Goal: Complete application form: Fill out and submit a form for a specific purpose

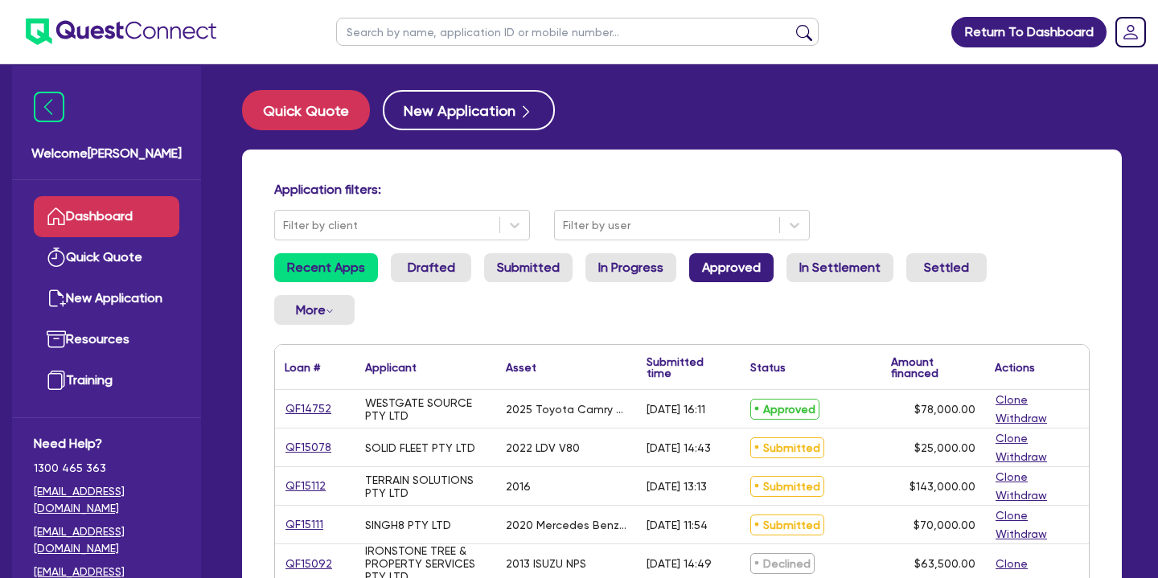
click at [704, 264] on link "Approved" at bounding box center [731, 267] width 84 height 29
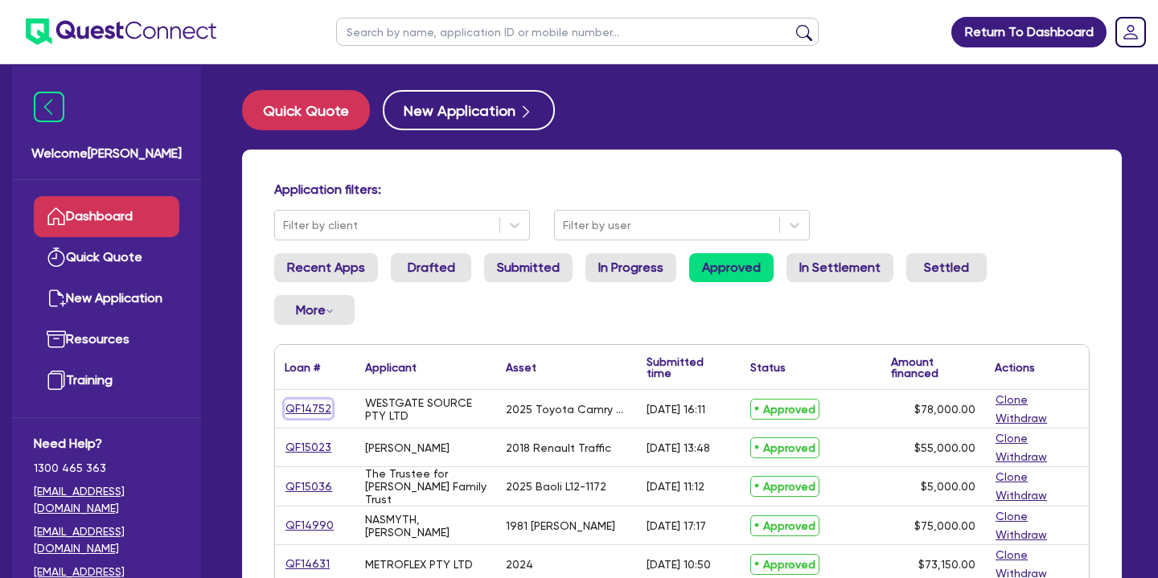
click at [295, 400] on link "QF14752" at bounding box center [308, 409] width 47 height 18
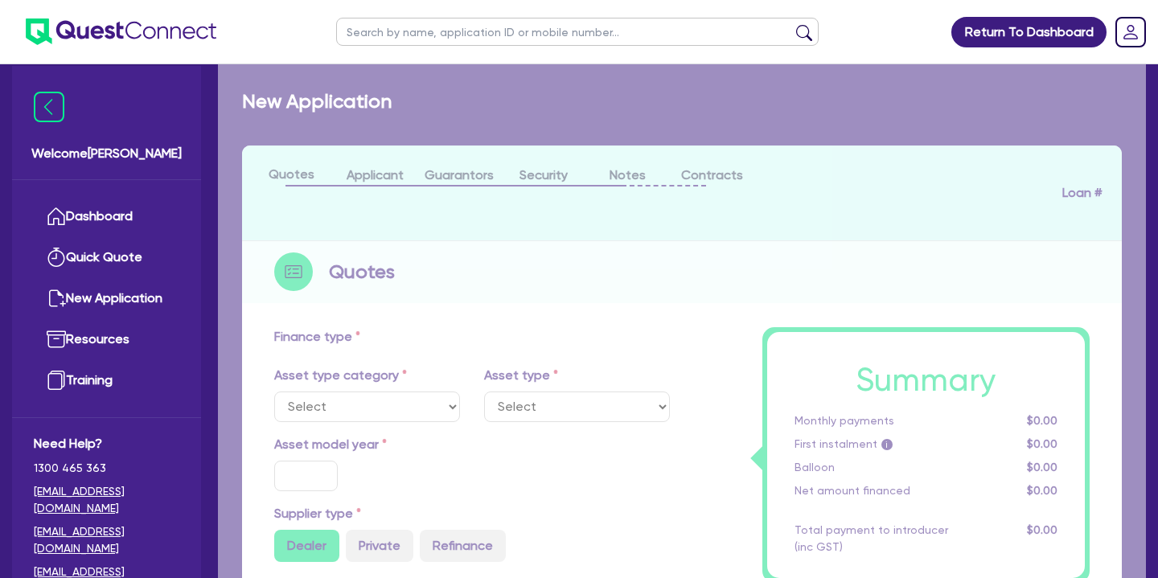
select select "CARS_AND_LIGHT_TRUCKS"
type input "2025"
radio input "true"
type input "82,500"
type input "4,500"
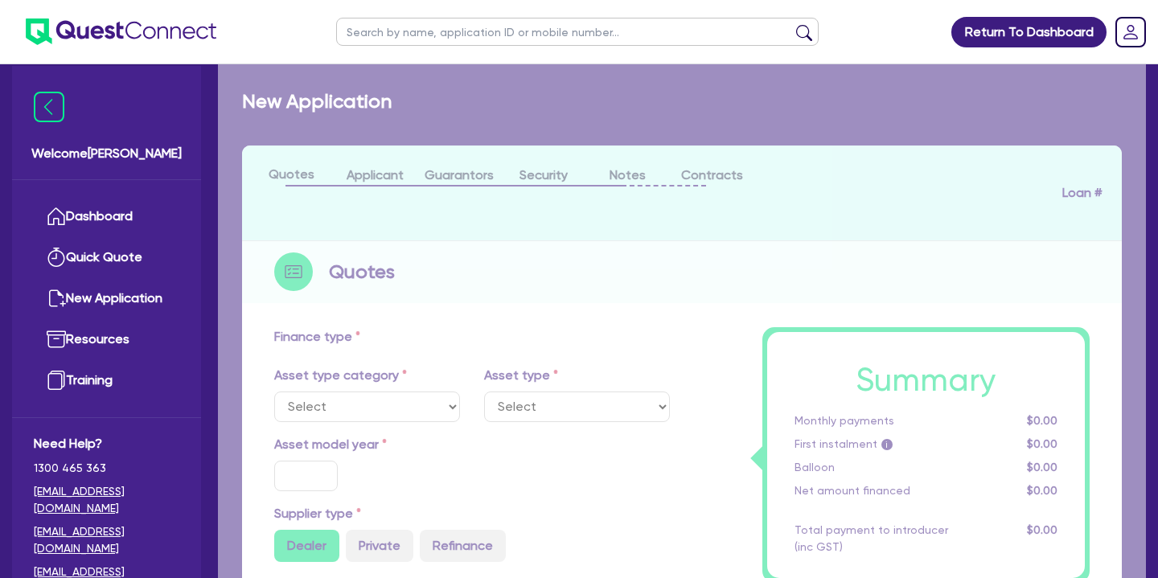
type input "30"
type input "24,750"
type input "7"
type input "5,460"
type input "17.95"
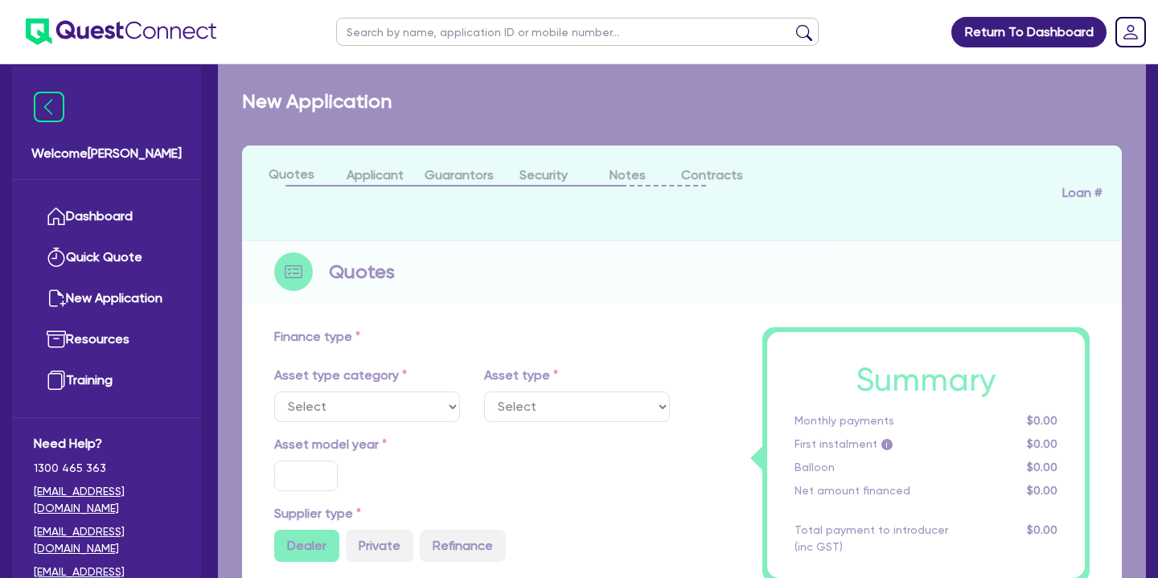
type input "1,100"
select select "PASSENGER_VEHICLES"
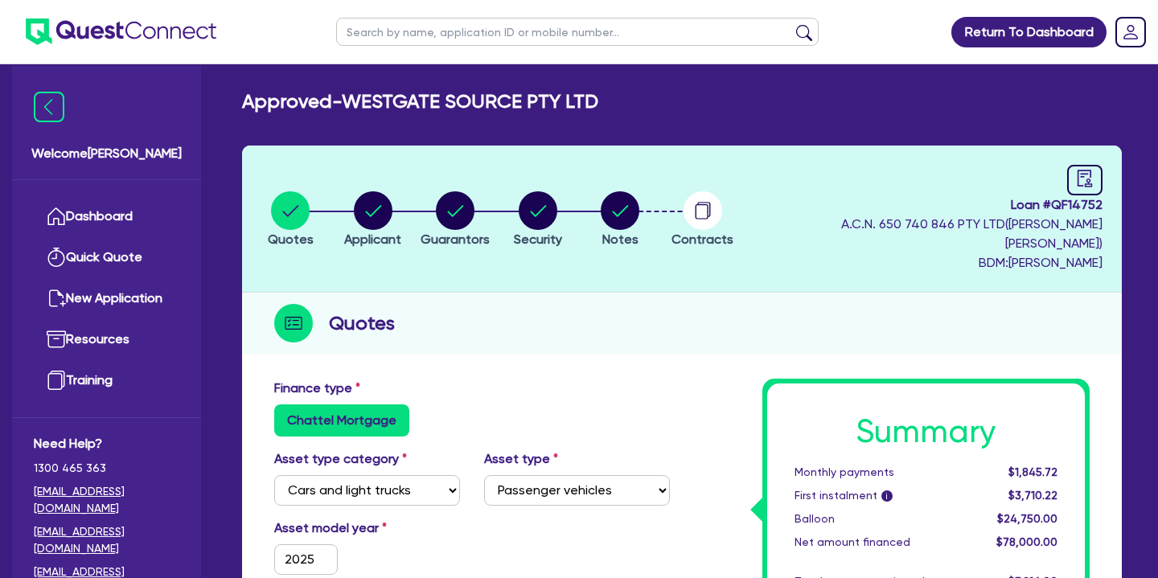
click at [429, 25] on input "text" at bounding box center [577, 32] width 482 height 28
type input "westgate"
click button "submit" at bounding box center [804, 35] width 26 height 23
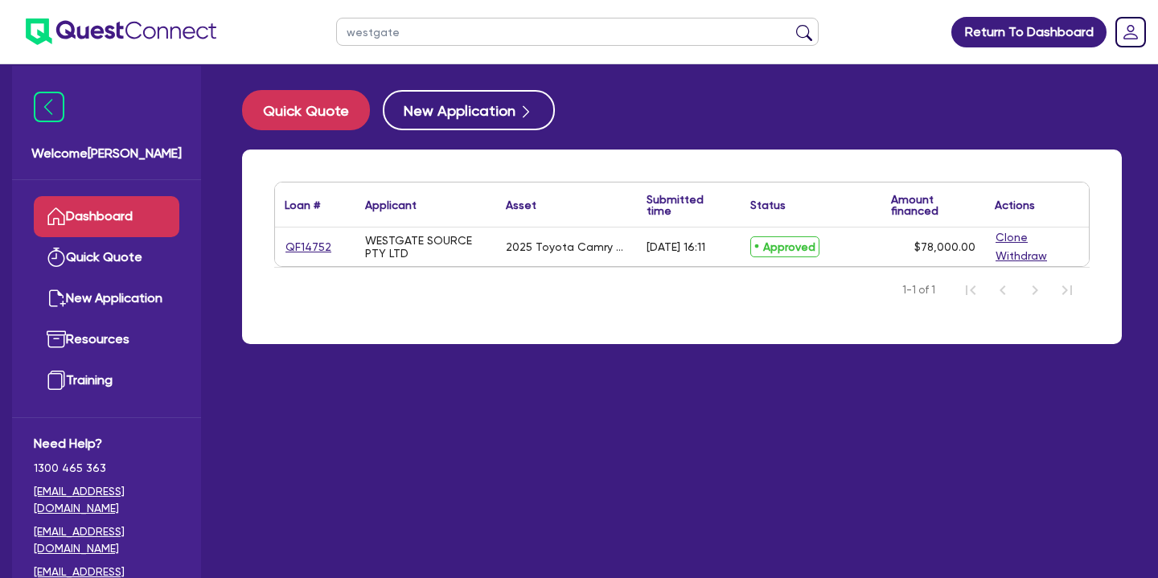
click at [120, 206] on link "Dashboard" at bounding box center [107, 216] width 146 height 41
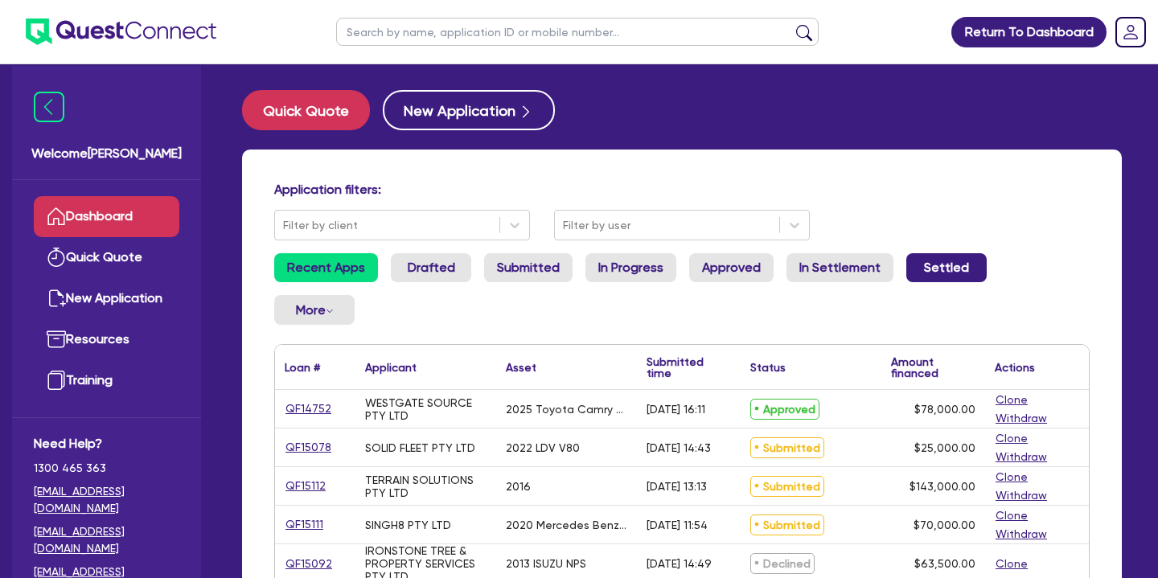
click at [921, 265] on link "Settled" at bounding box center [946, 267] width 80 height 29
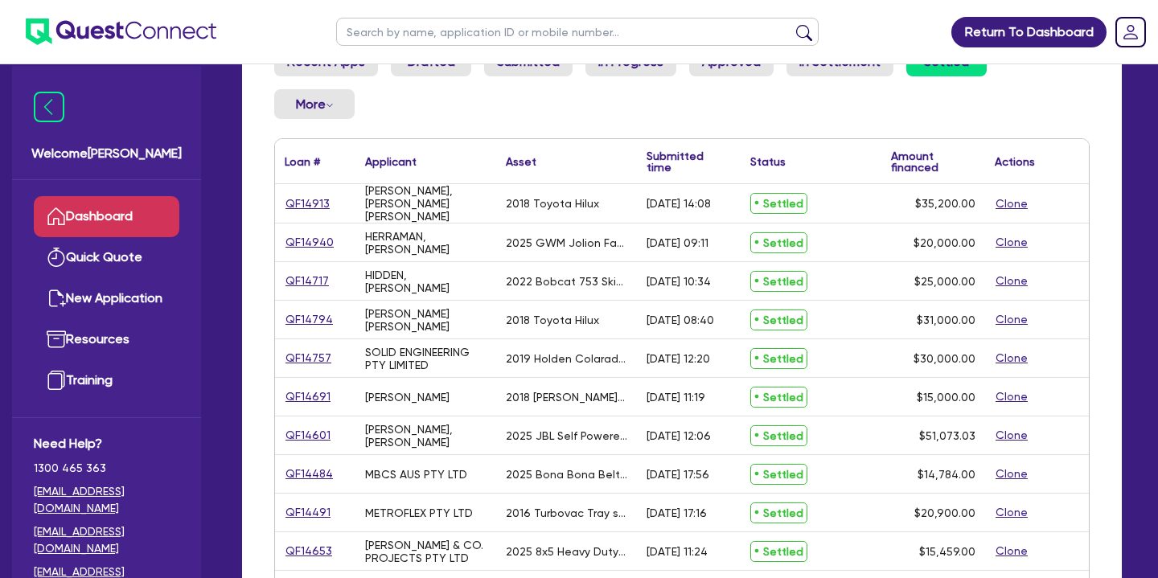
scroll to position [596, 0]
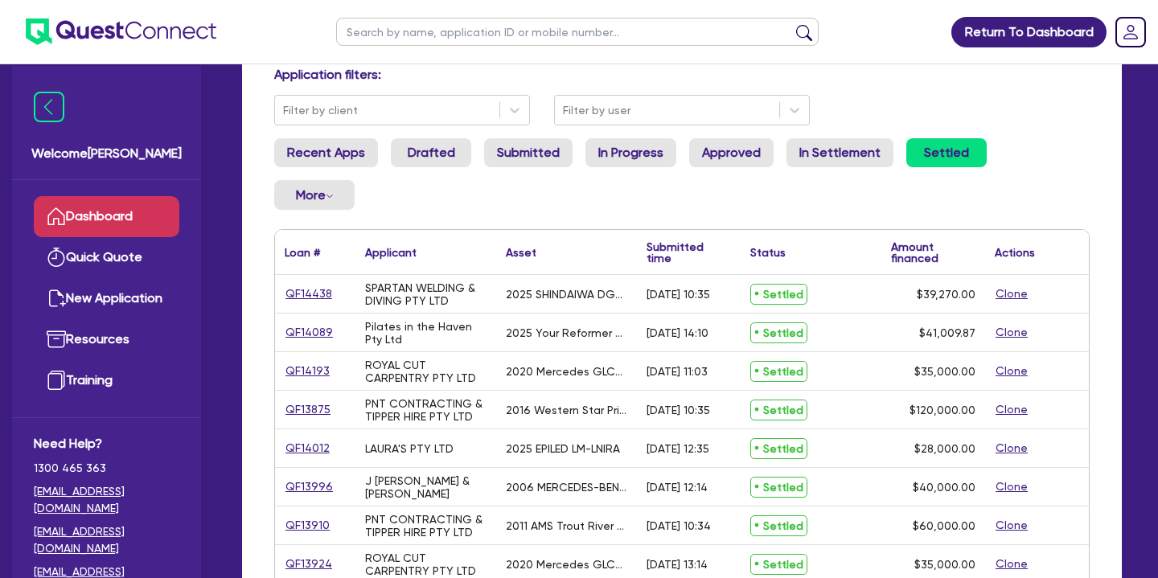
scroll to position [109, 0]
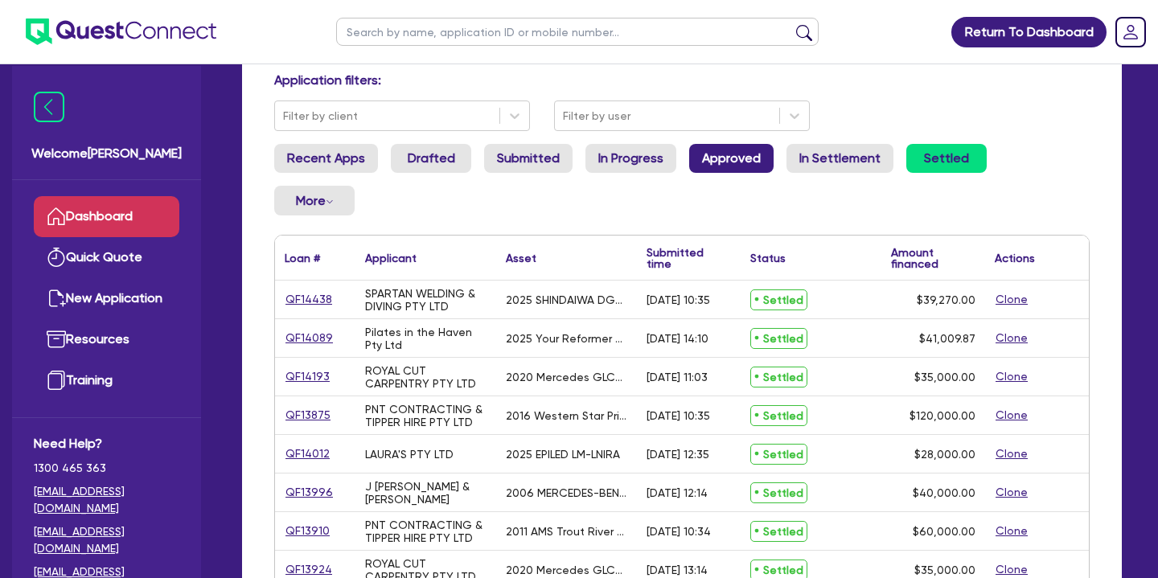
click at [739, 162] on link "Approved" at bounding box center [731, 158] width 84 height 29
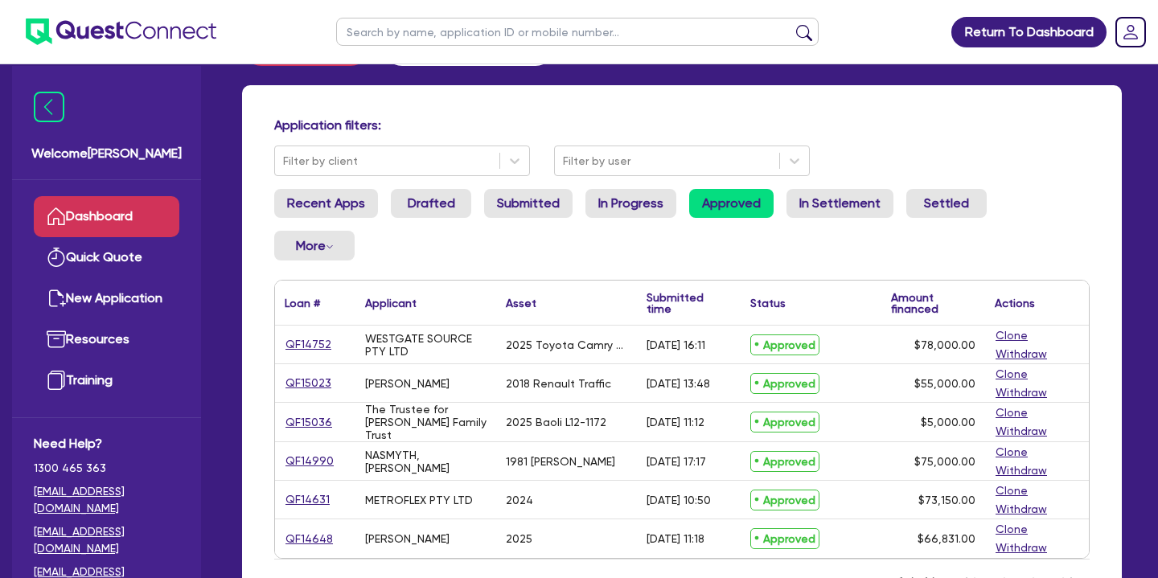
scroll to position [109, 0]
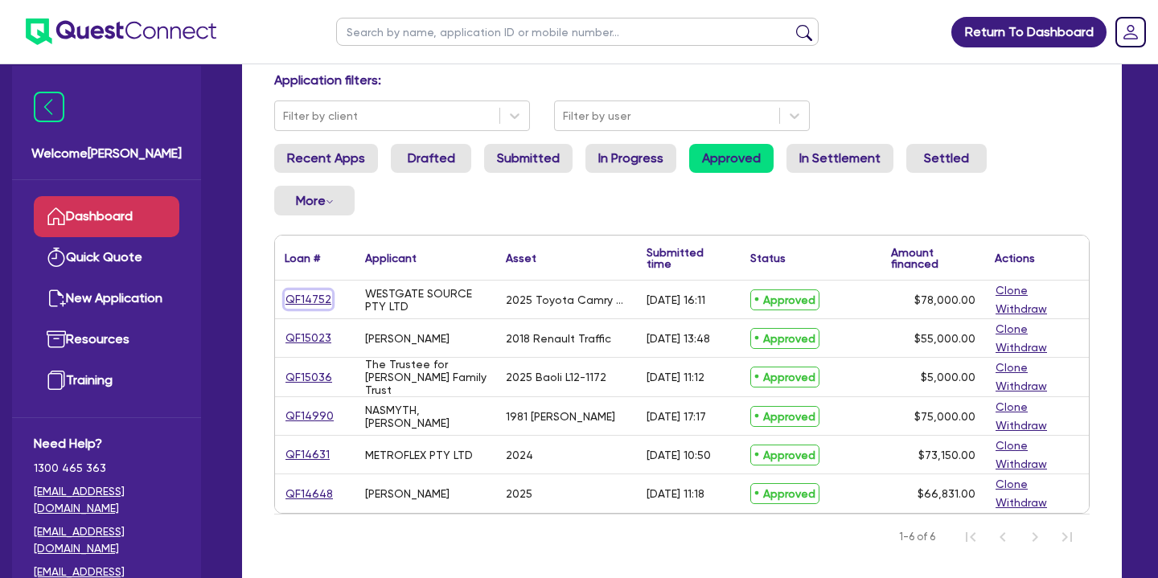
click at [313, 290] on link "QF14752" at bounding box center [308, 299] width 47 height 18
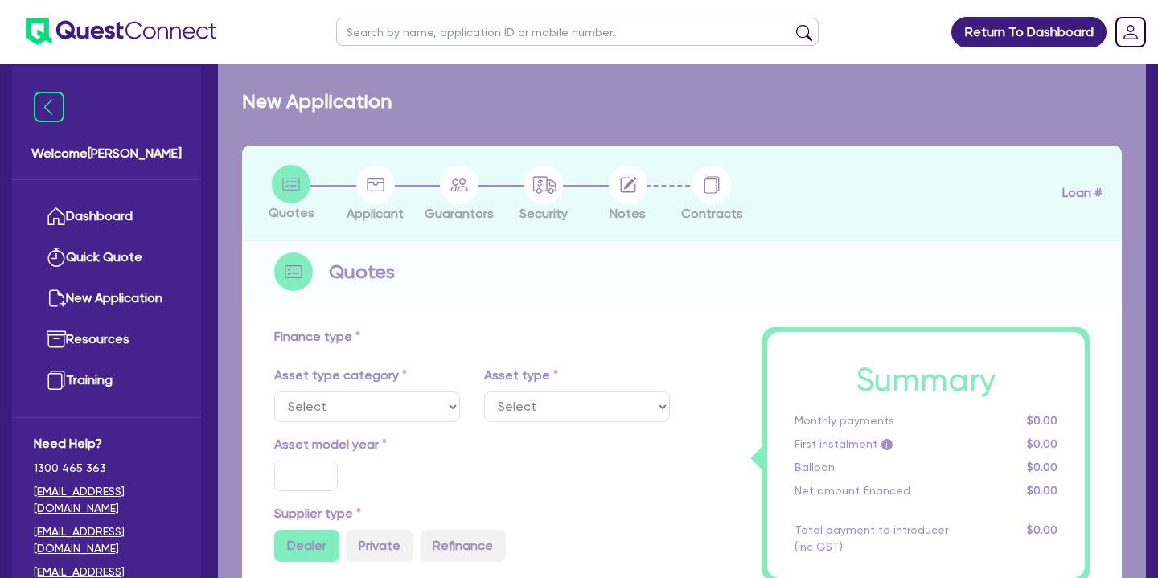
select select "CARS_AND_LIGHT_TRUCKS"
type input "2025"
radio input "true"
type input "82,500"
type input "4,500"
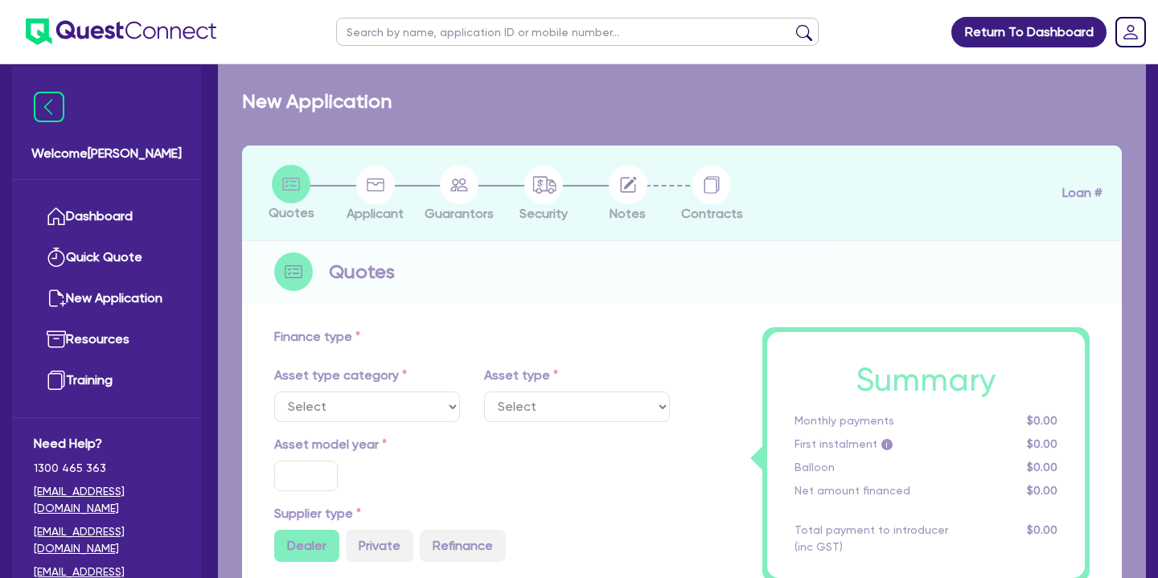
type input "30"
type input "24,750"
type input "7"
type input "5,460"
type input "17.95"
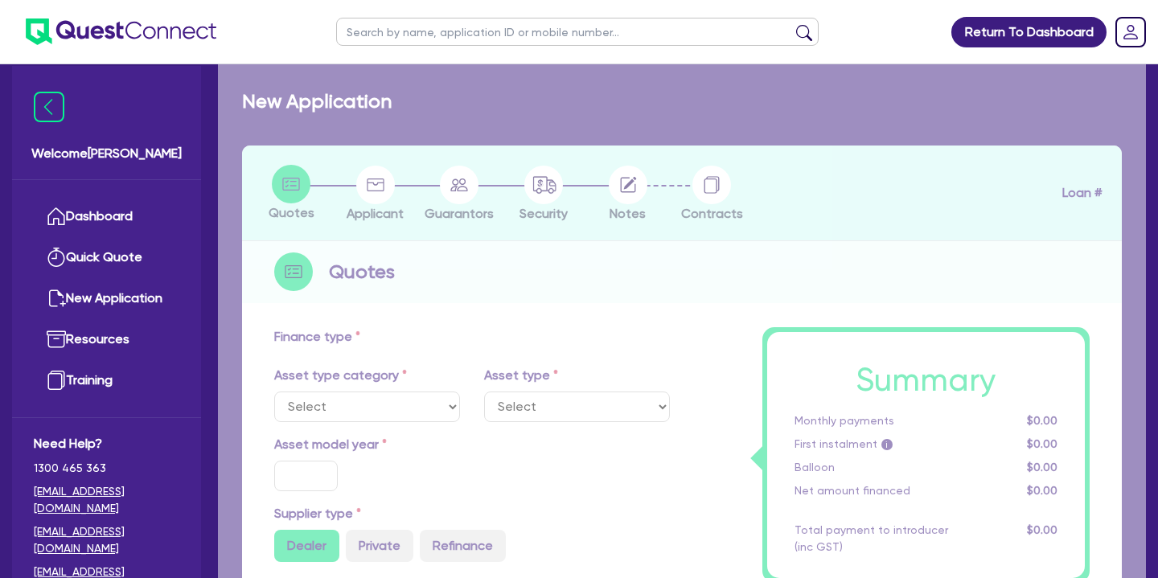
type input "1,100"
select select "PASSENGER_VEHICLES"
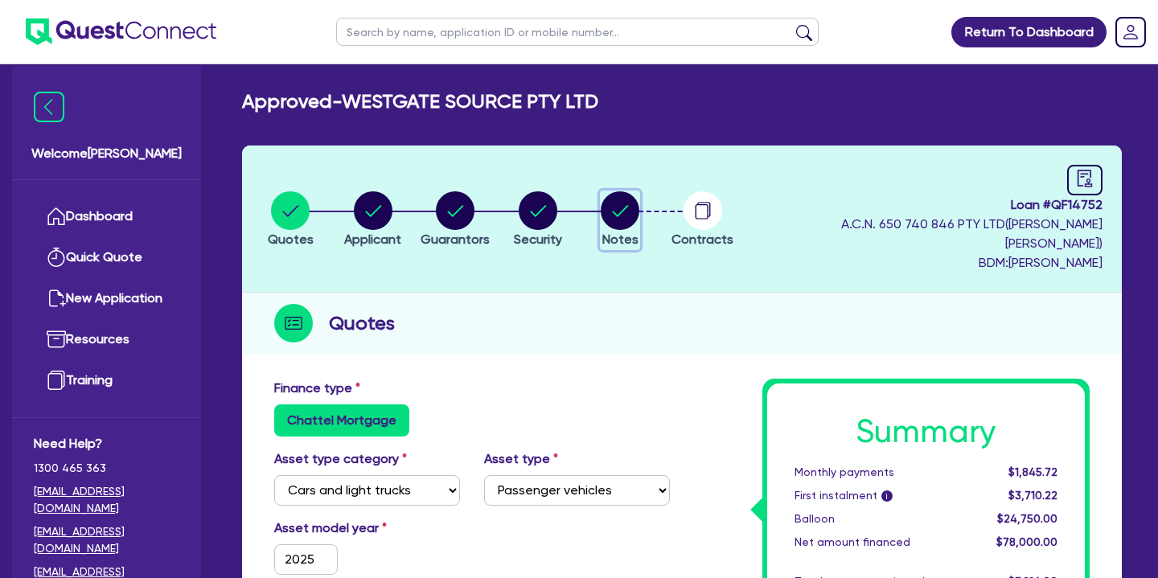
click at [624, 207] on circle "button" at bounding box center [620, 210] width 39 height 39
select select "Quest Finance - Own Book"
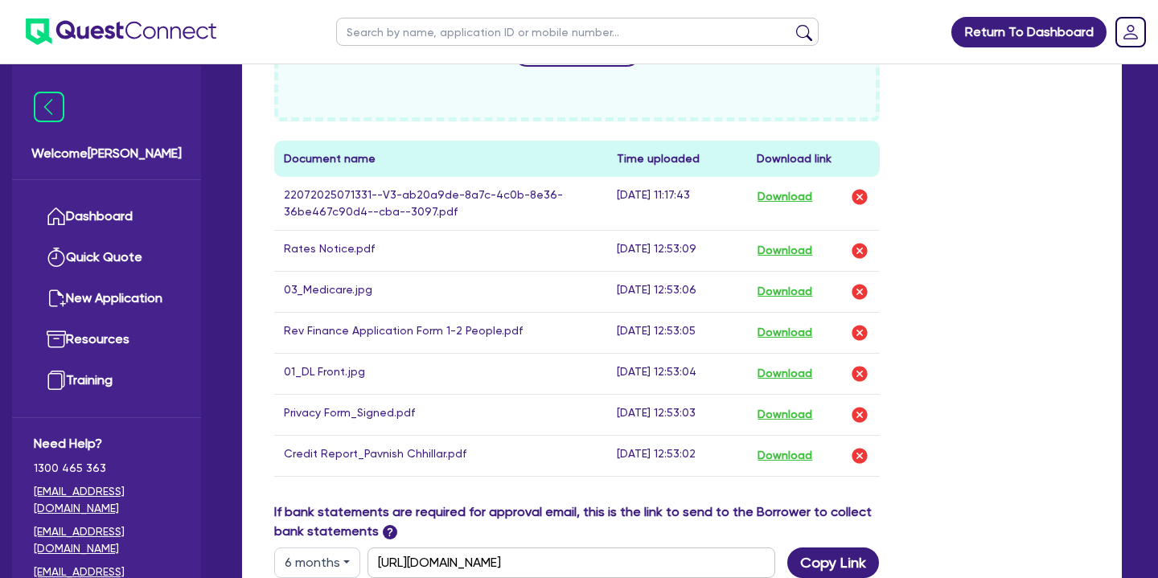
scroll to position [856, 0]
click at [803, 445] on button "Download" at bounding box center [785, 455] width 56 height 21
click at [790, 186] on button "Download" at bounding box center [785, 196] width 56 height 21
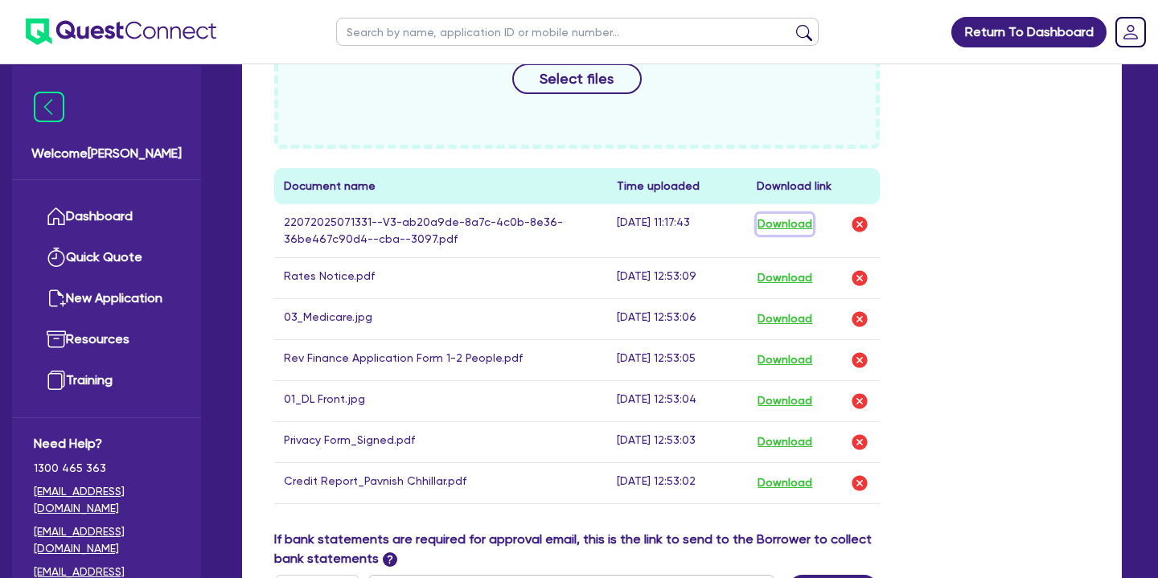
scroll to position [840, 0]
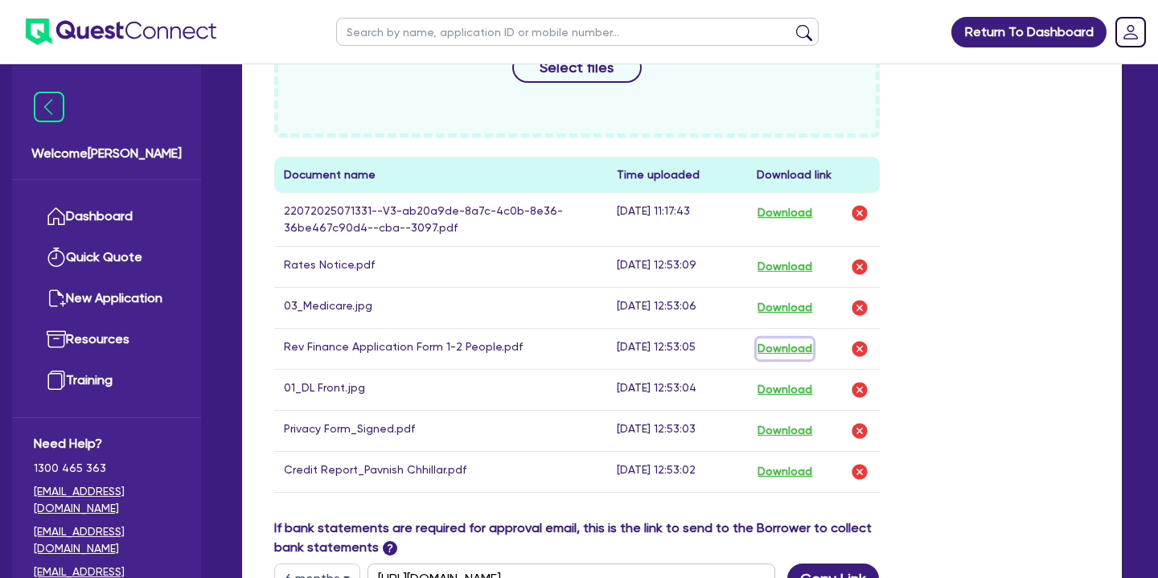
click at [798, 339] on button "Download" at bounding box center [785, 349] width 56 height 21
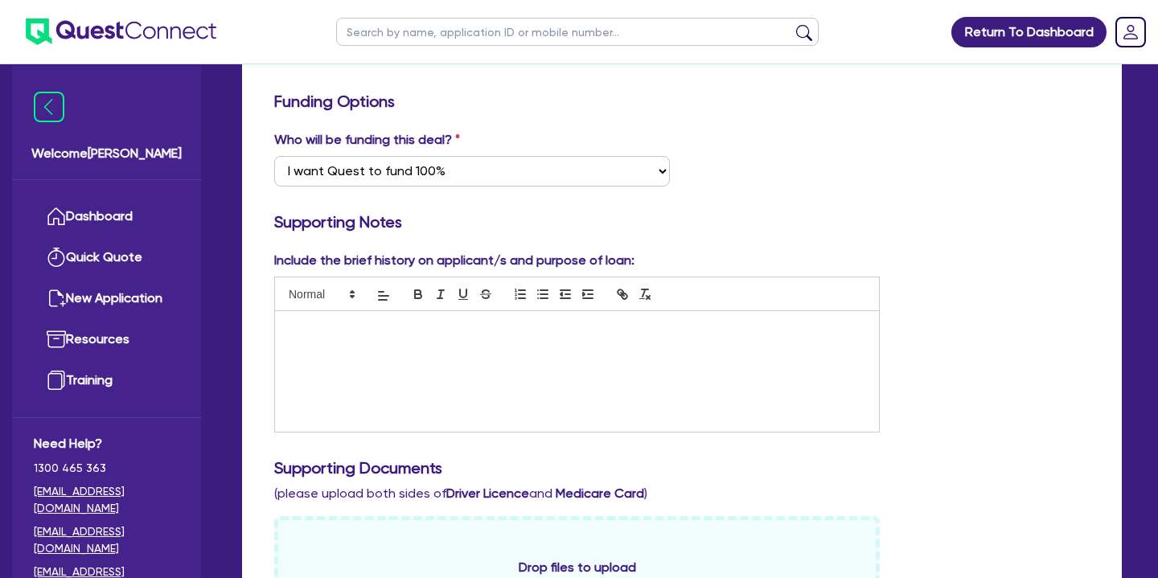
scroll to position [0, 0]
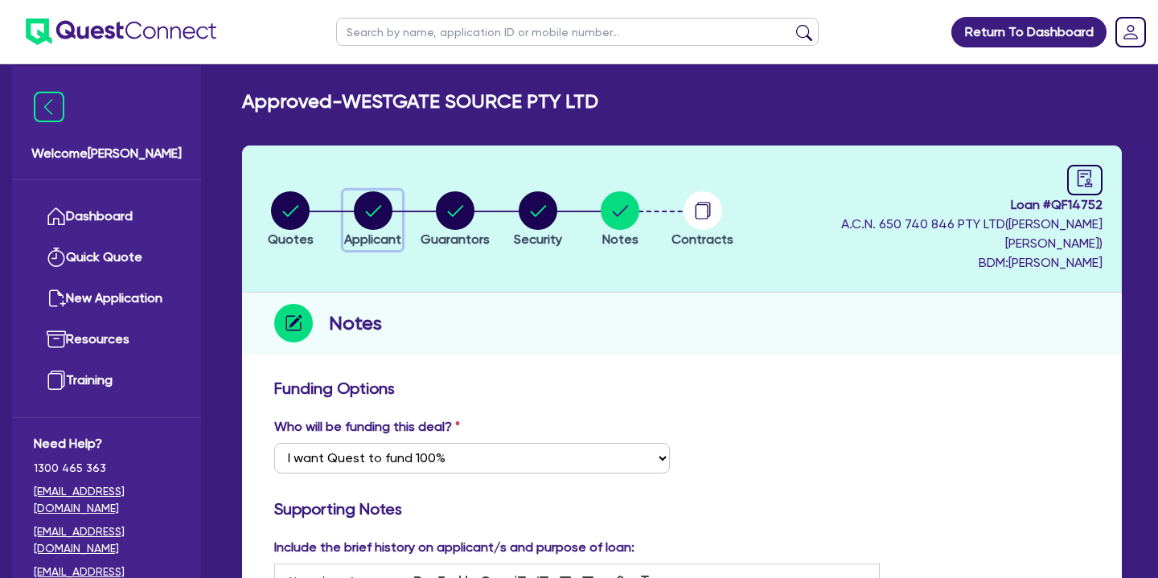
click at [371, 203] on circle "button" at bounding box center [373, 210] width 39 height 39
select select "COMPANY"
select select "RENTAL_REAL_ESTATE"
select select "MOTOR_VEHICLES"
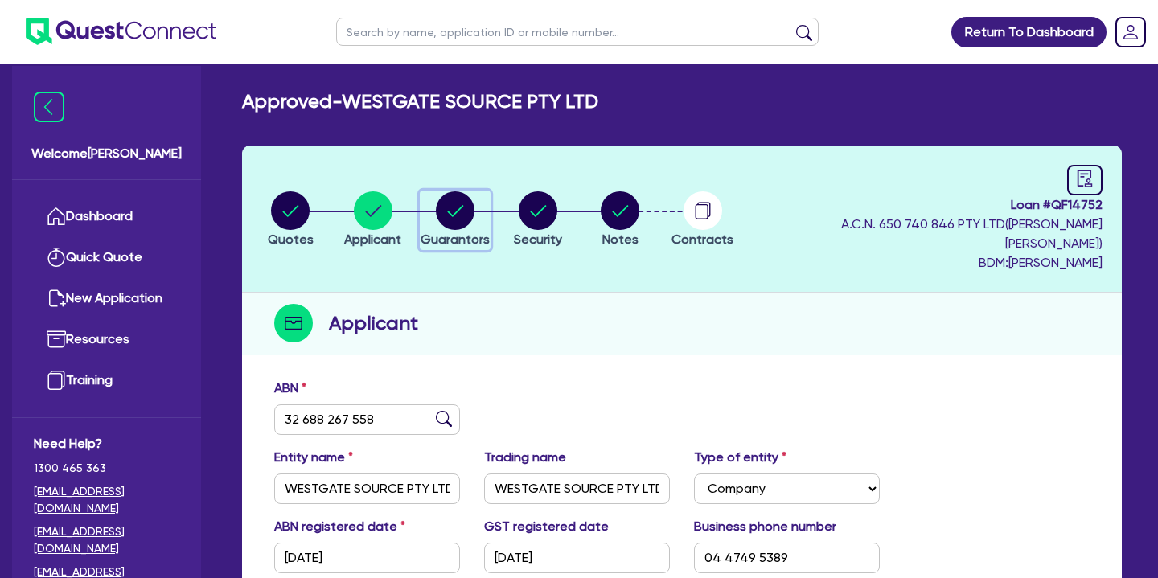
click at [463, 204] on circle "button" at bounding box center [455, 210] width 39 height 39
select select "MR"
select select "VIC"
select select "SINGLE"
select select "CASH"
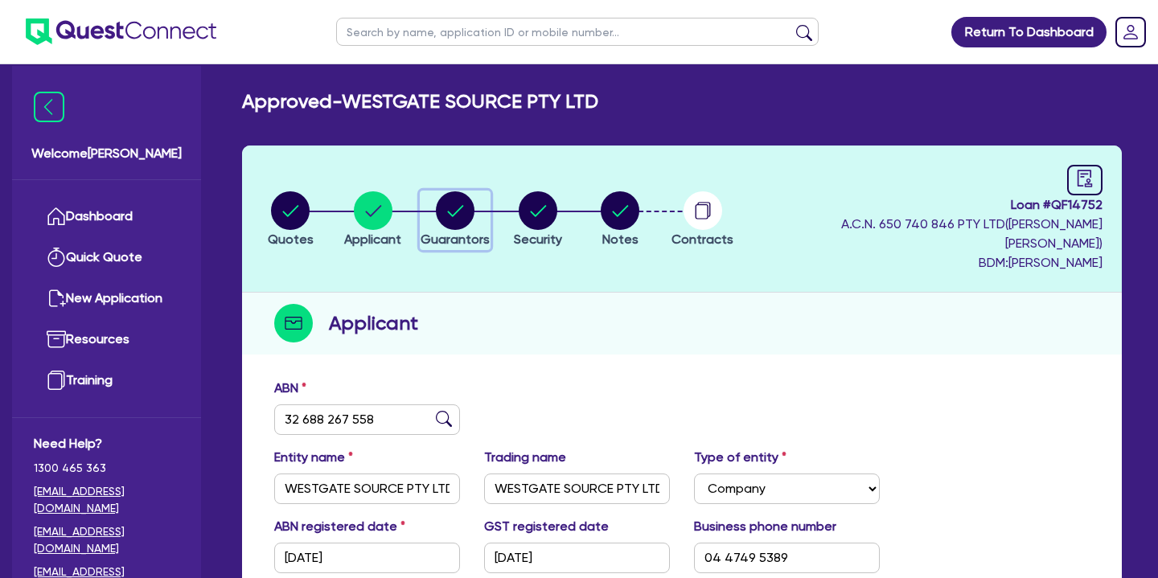
select select "PROPERTY"
select select "VEHICLE"
select select "MORTGAGE"
select select "VEHICLE_LOAN"
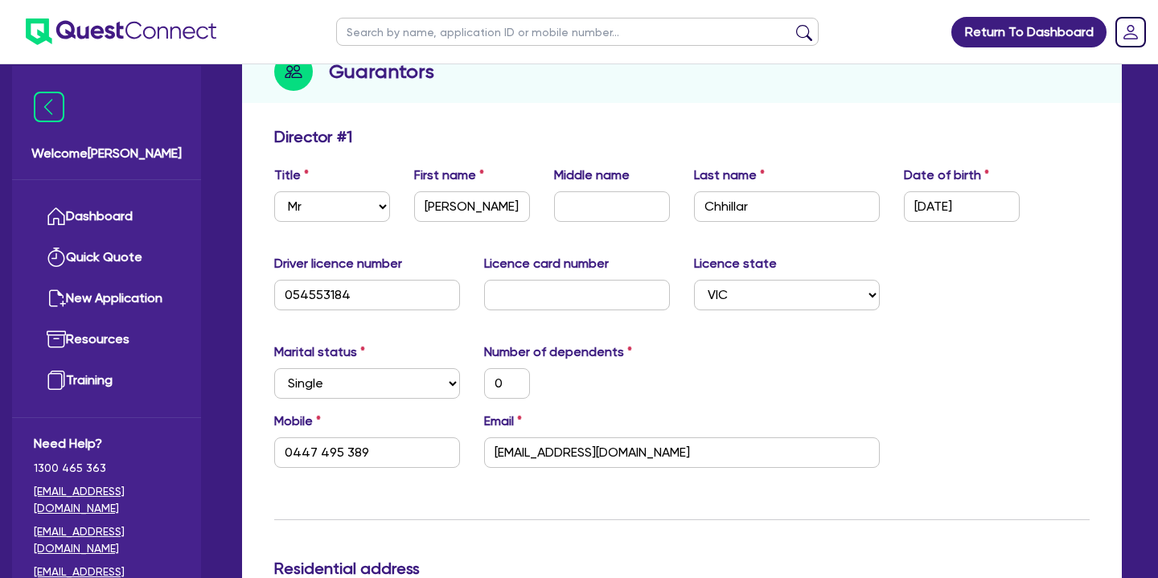
scroll to position [43, 0]
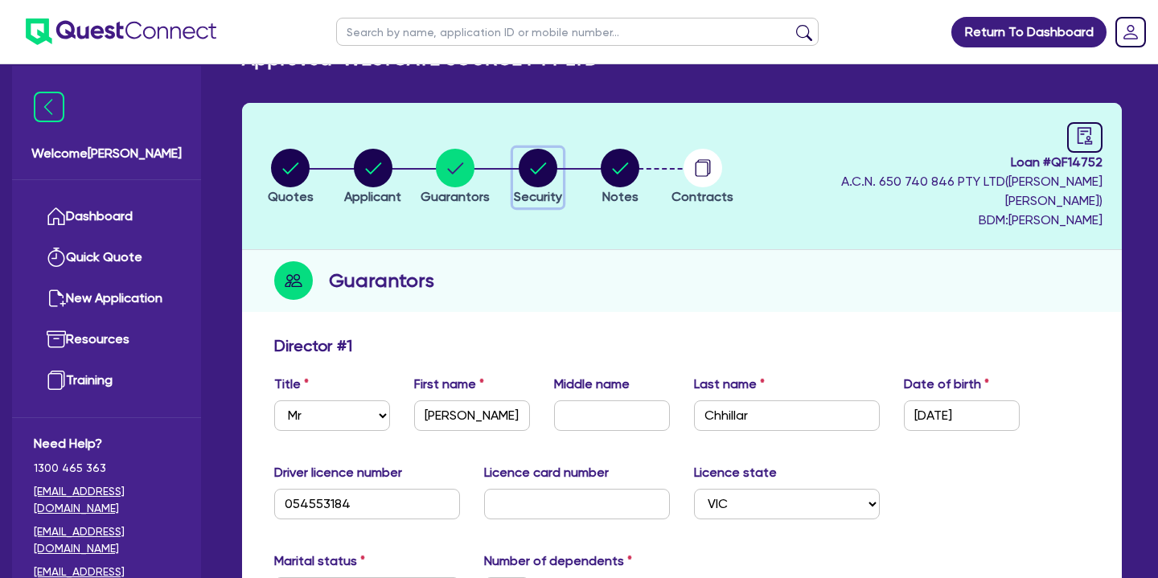
click at [550, 162] on circle "button" at bounding box center [538, 168] width 39 height 39
select select "CARS_AND_LIGHT_TRUCKS"
select select "PASSENGER_VEHICLES"
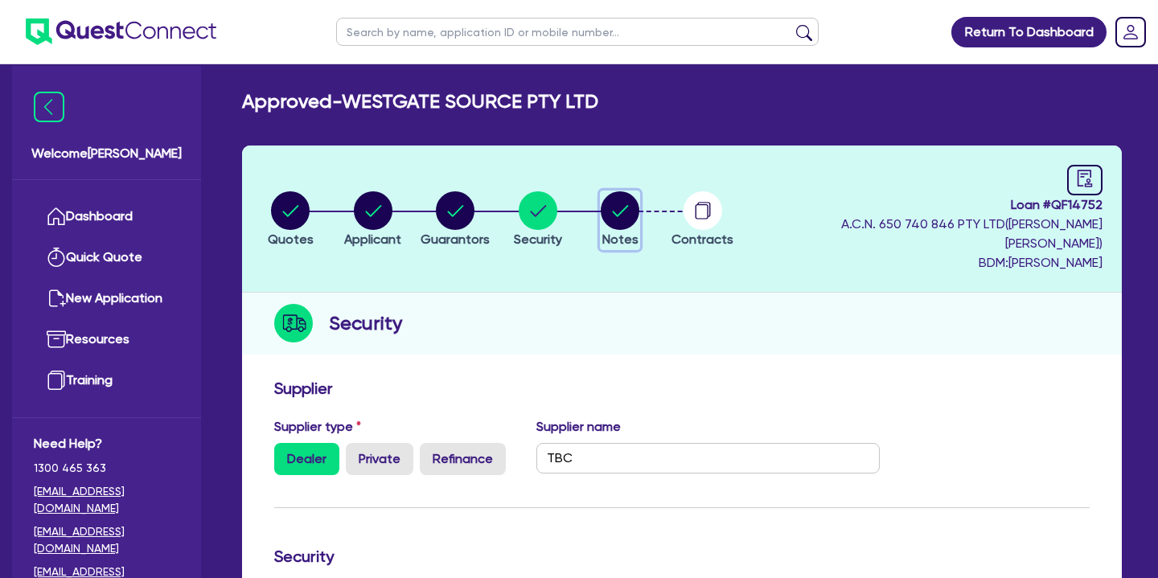
click at [627, 213] on circle "button" at bounding box center [620, 210] width 39 height 39
select select "Quest Finance - Own Book"
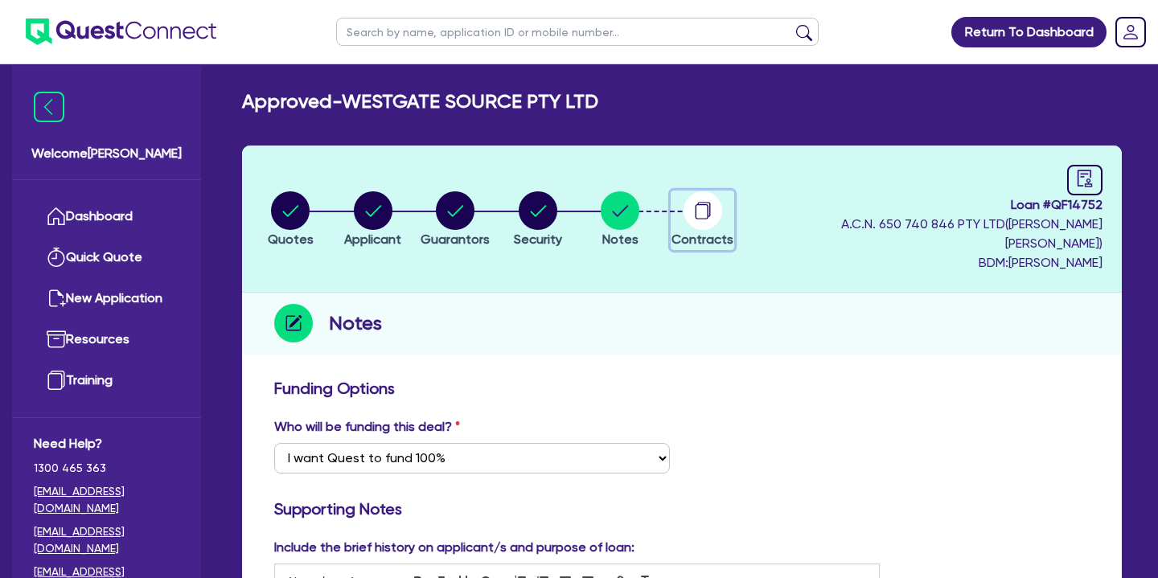
click at [696, 216] on icon "button" at bounding box center [703, 210] width 39 height 39
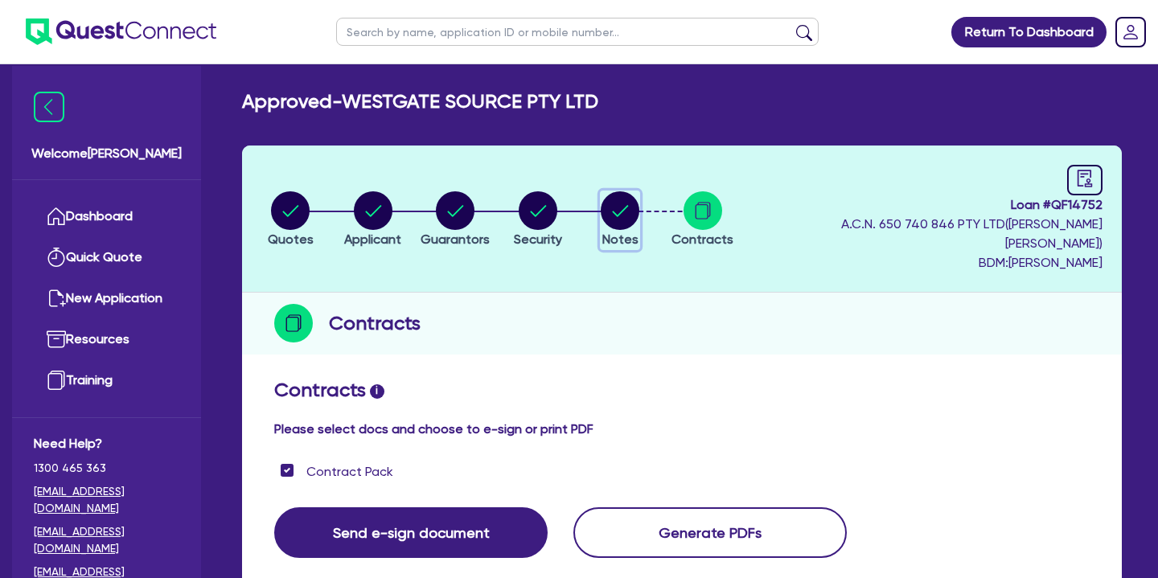
click at [622, 201] on circle "button" at bounding box center [620, 210] width 39 height 39
select select "Quest Finance - Own Book"
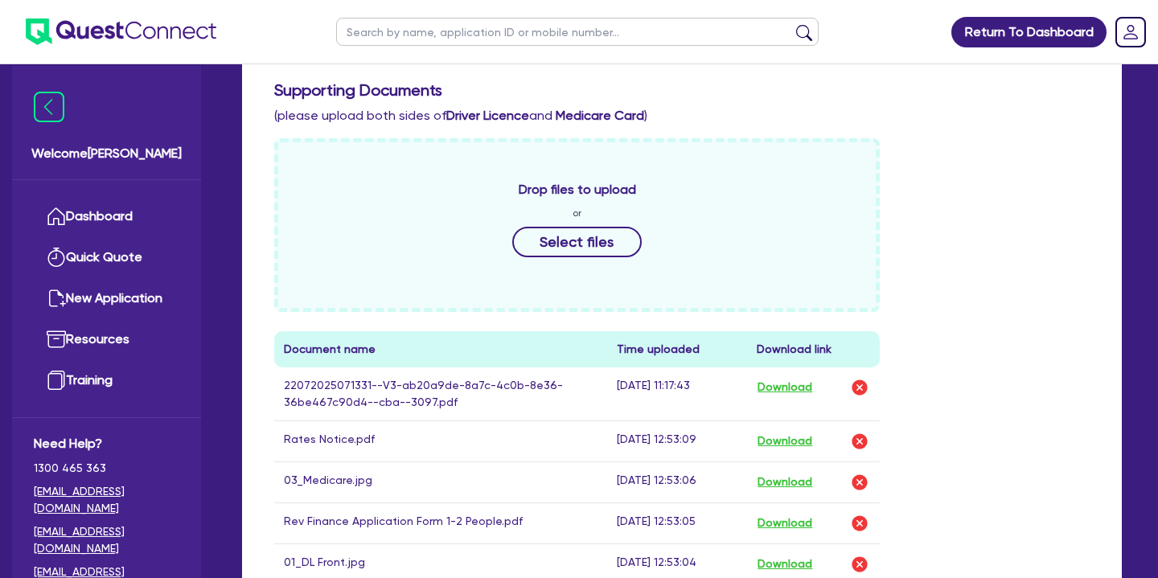
scroll to position [666, 0]
click at [124, 220] on link "Dashboard" at bounding box center [107, 216] width 146 height 41
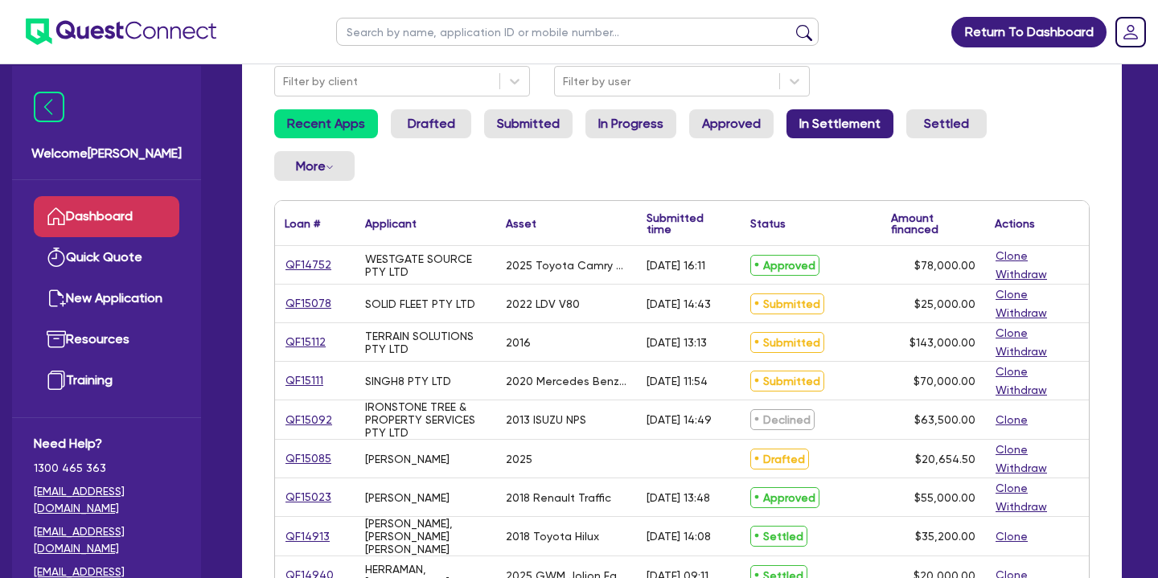
scroll to position [168, 0]
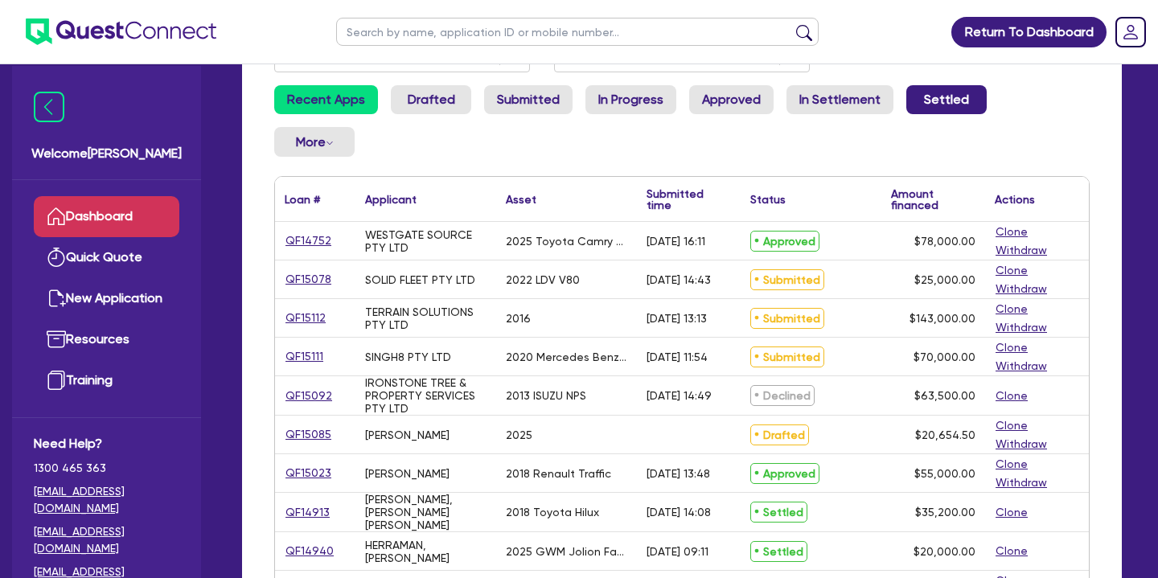
click at [925, 98] on link "Settled" at bounding box center [946, 99] width 80 height 29
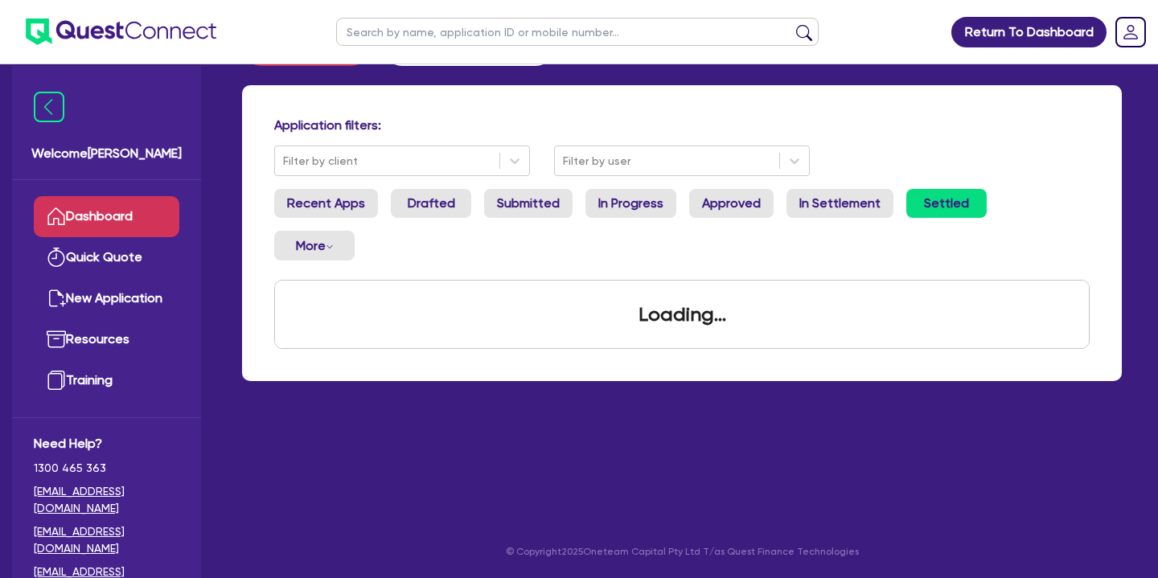
scroll to position [168, 0]
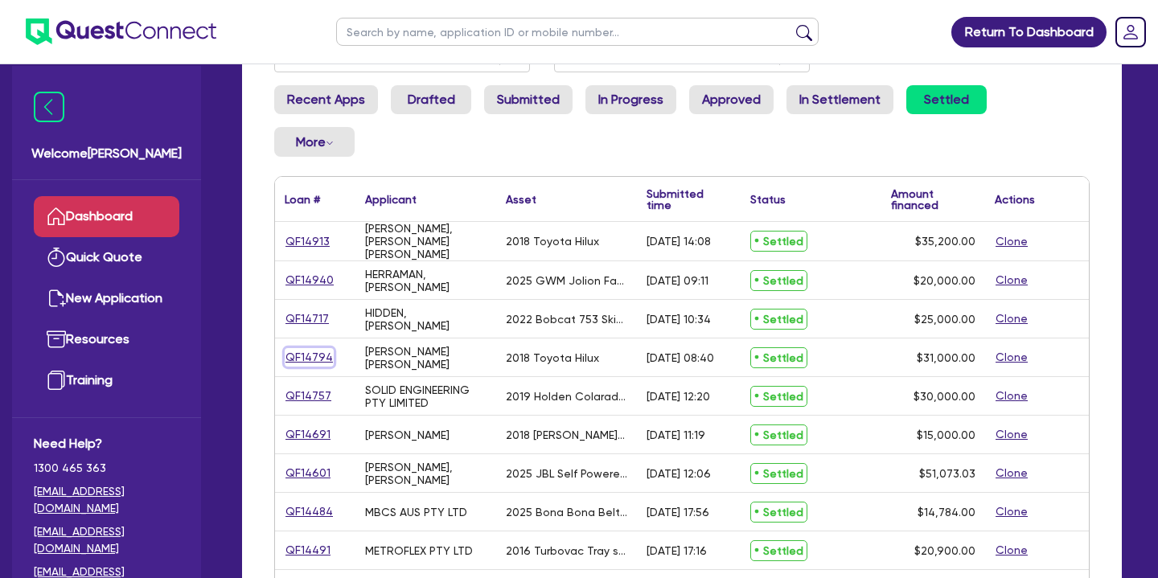
click at [299, 348] on link "QF14794" at bounding box center [309, 357] width 49 height 18
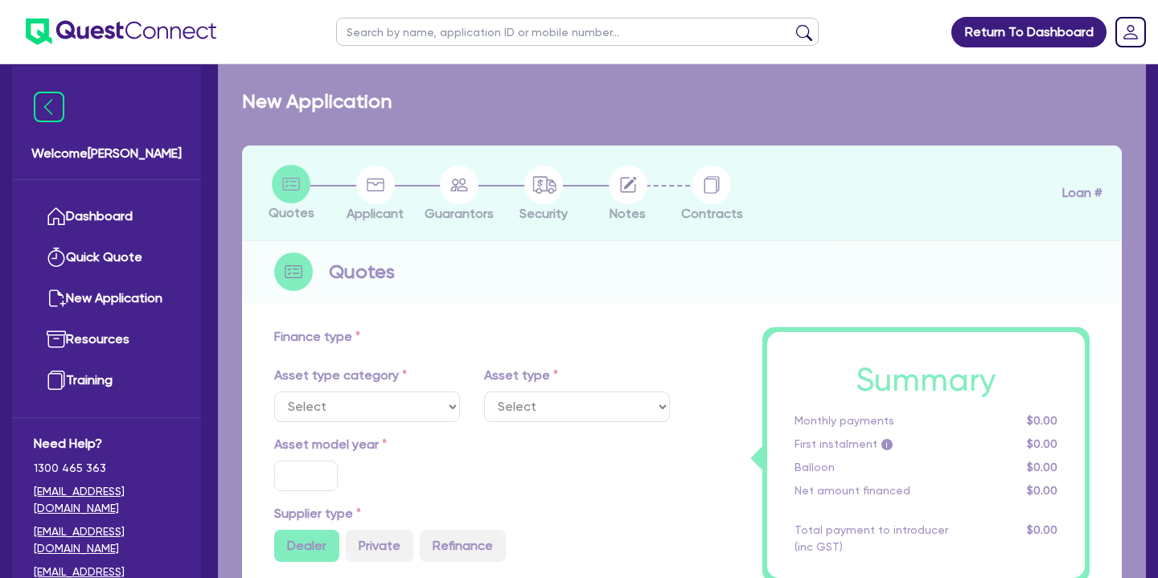
select select "CARS_AND_LIGHT_TRUCKS"
type input "2018"
radio input "false"
radio input "true"
type input "35,000"
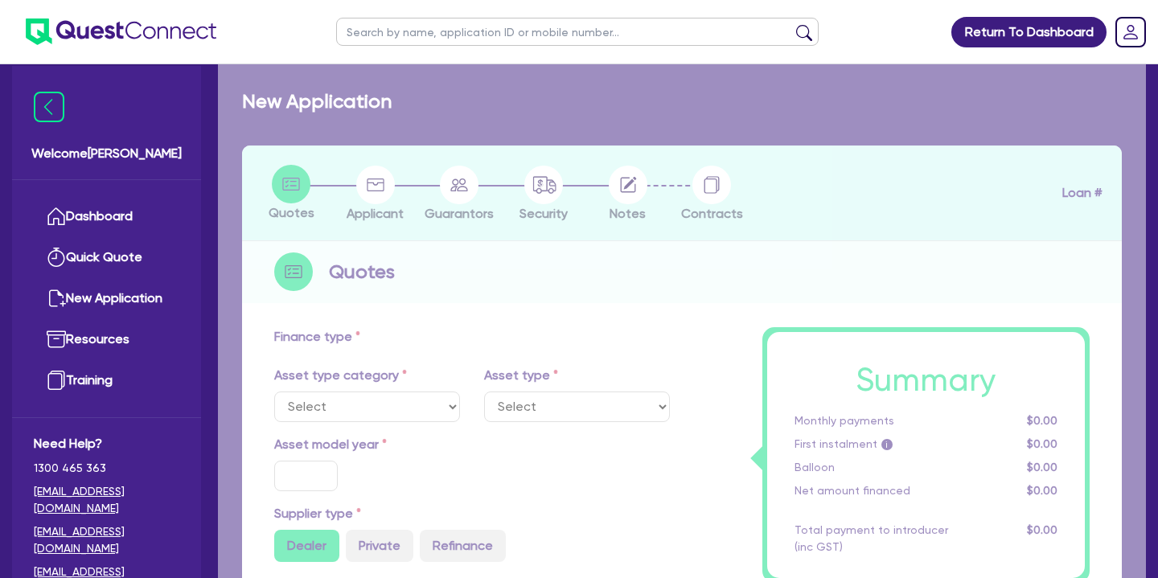
type input "4,000"
type input "20"
type input "7,000"
type input "13"
type input "4,030"
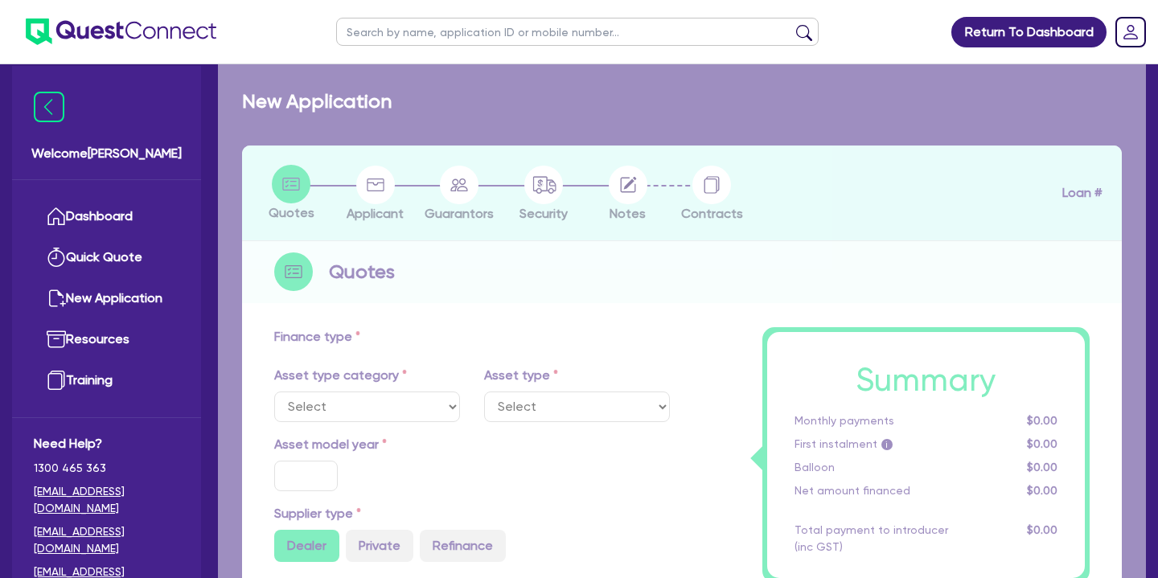
type input "17.95"
type input "900"
select select "VANS_AND_UTES"
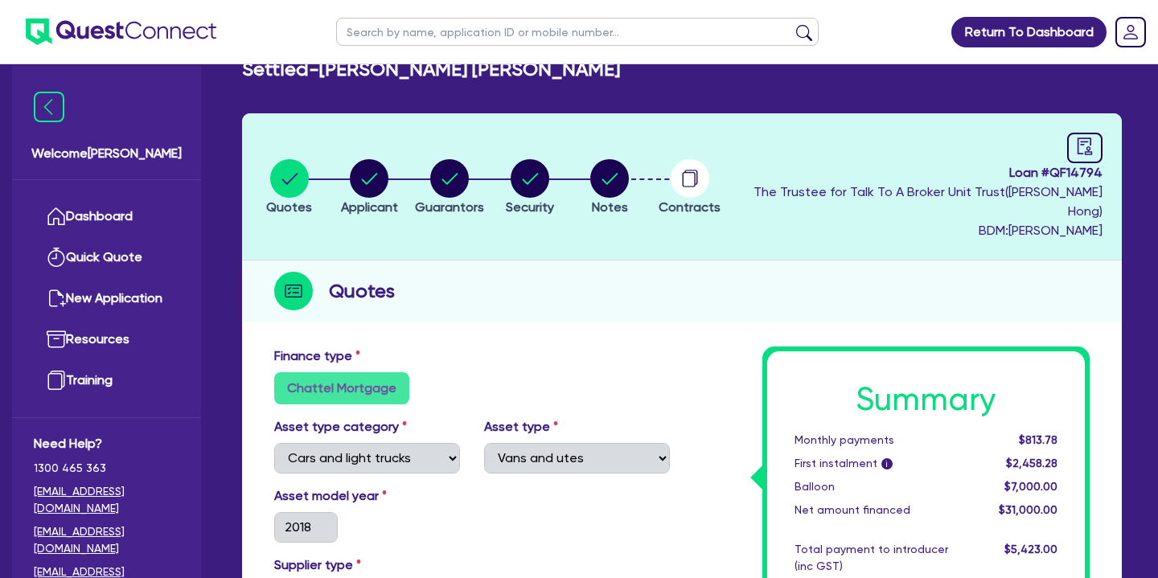
scroll to position [19, 0]
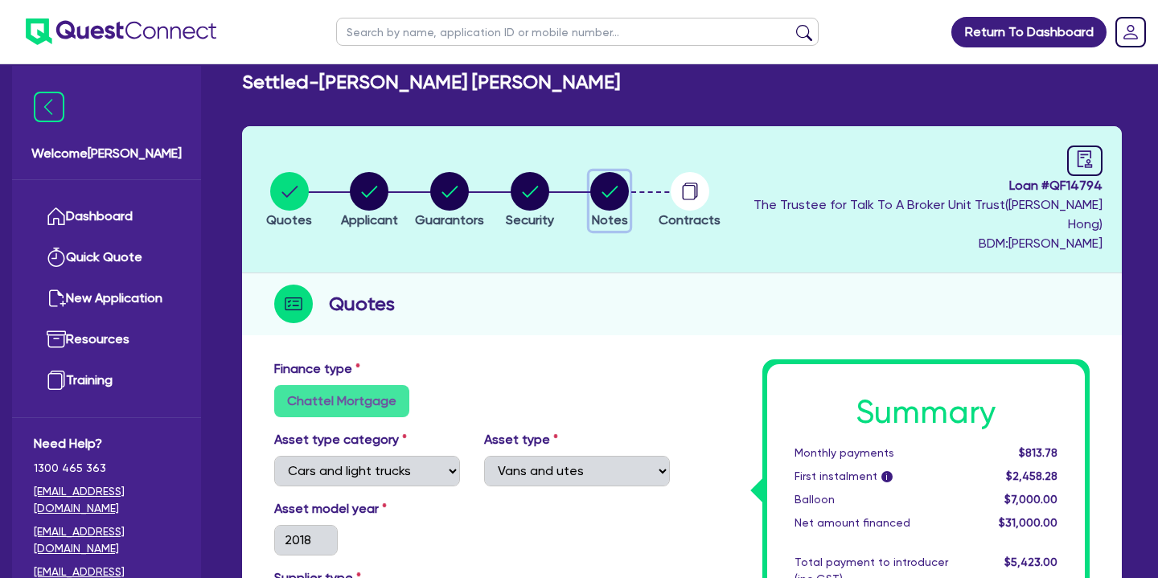
click at [618, 186] on icon "button" at bounding box center [610, 191] width 16 height 11
select select "Quest Finance - Own Book"
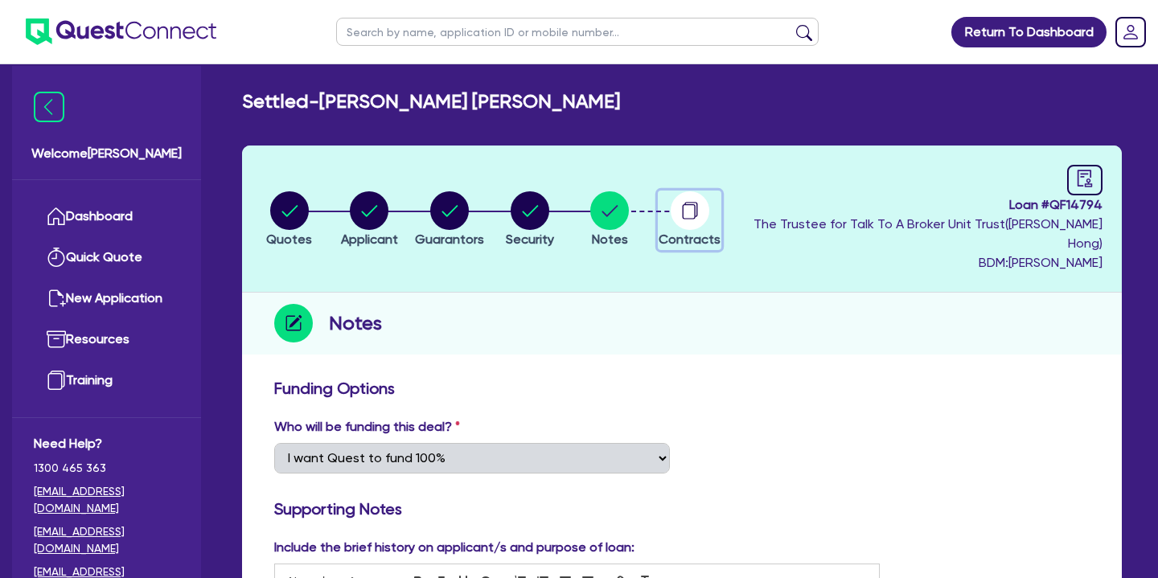
click at [696, 204] on icon "button" at bounding box center [689, 211] width 13 height 15
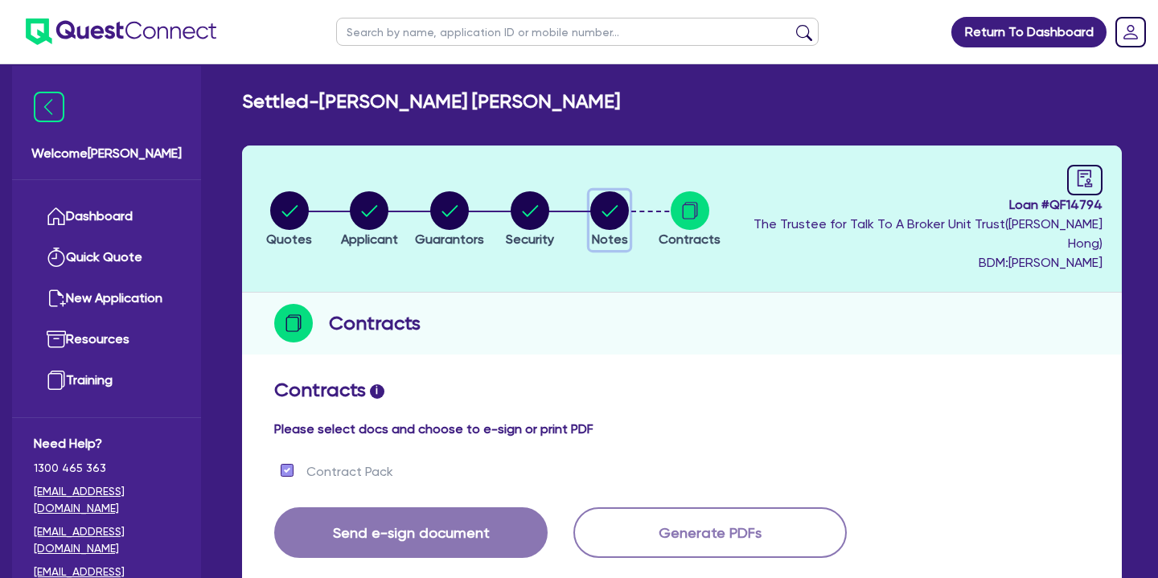
click at [626, 209] on circle "button" at bounding box center [609, 210] width 39 height 39
select select "Quest Finance - Own Book"
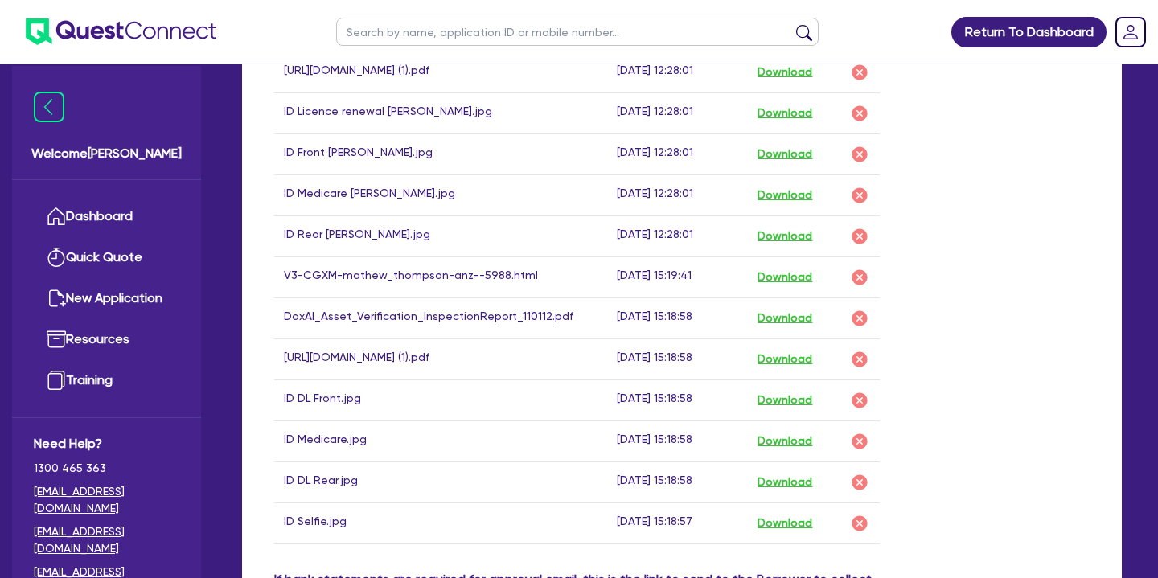
scroll to position [1050, 0]
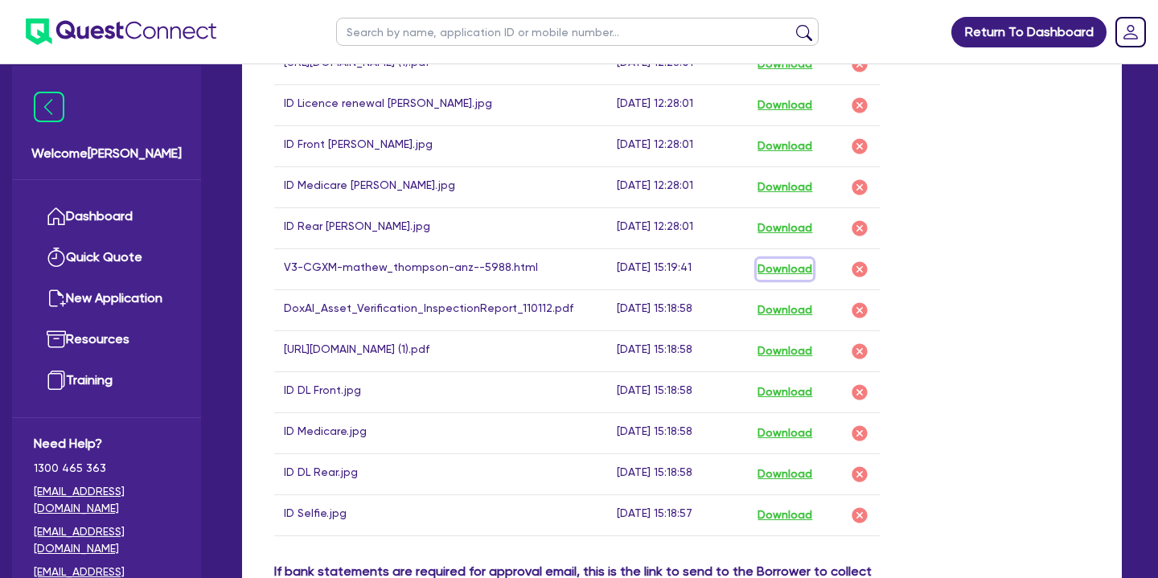
click at [788, 259] on button "Download" at bounding box center [785, 269] width 56 height 21
